Goal: Navigation & Orientation: Find specific page/section

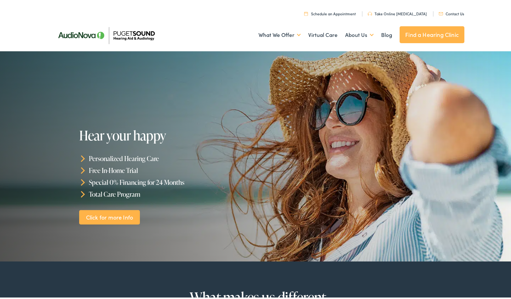
click at [434, 33] on link "Find a Hearing Clinic" at bounding box center [432, 33] width 65 height 17
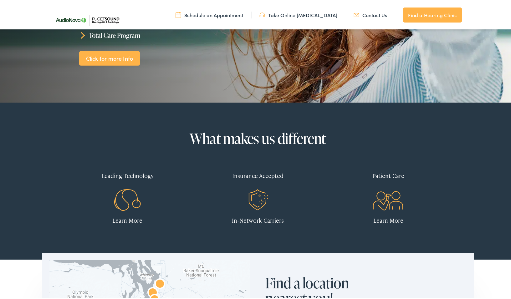
scroll to position [282, 0]
